Goal: Find specific page/section: Find specific page/section

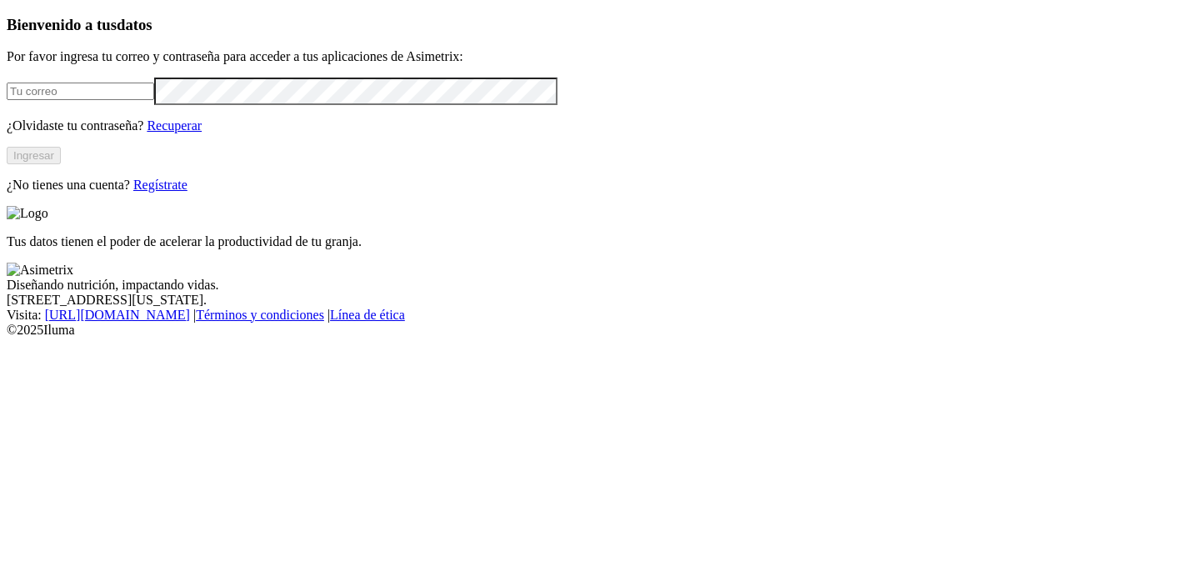
type input "[EMAIL_ADDRESS][PERSON_NAME][DOMAIN_NAME]"
click at [61, 164] on button "Ingresar" at bounding box center [34, 156] width 54 height 18
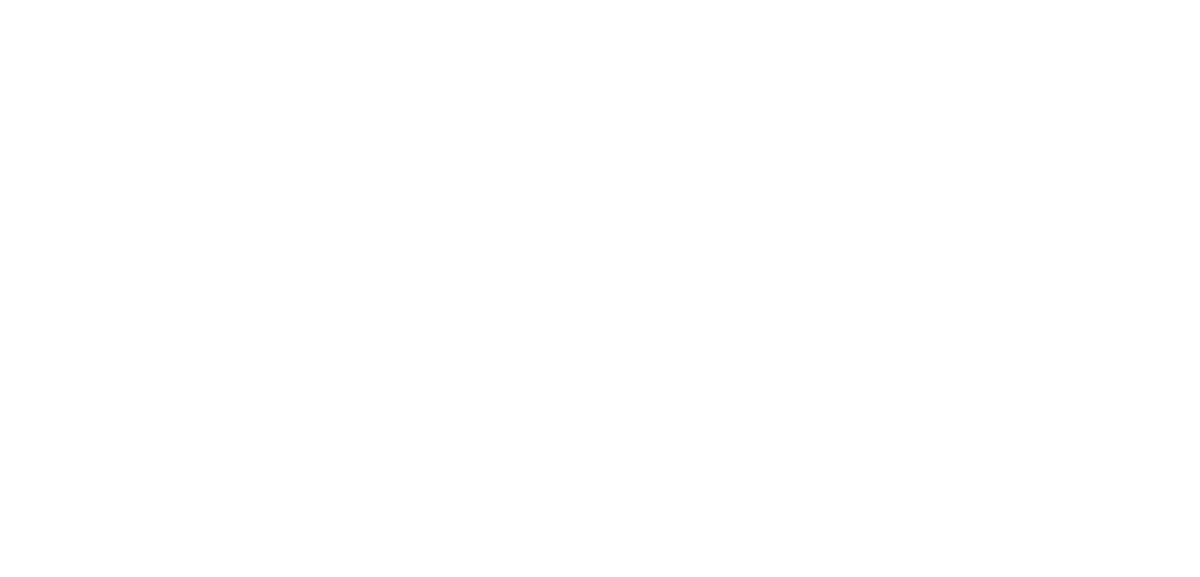
type input "alia"
